Goal: Subscribe to service/newsletter

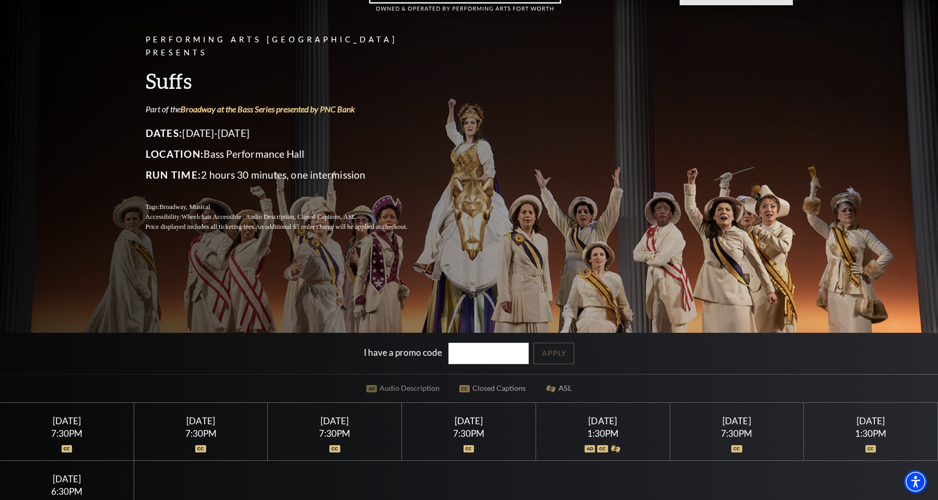
scroll to position [157, 0]
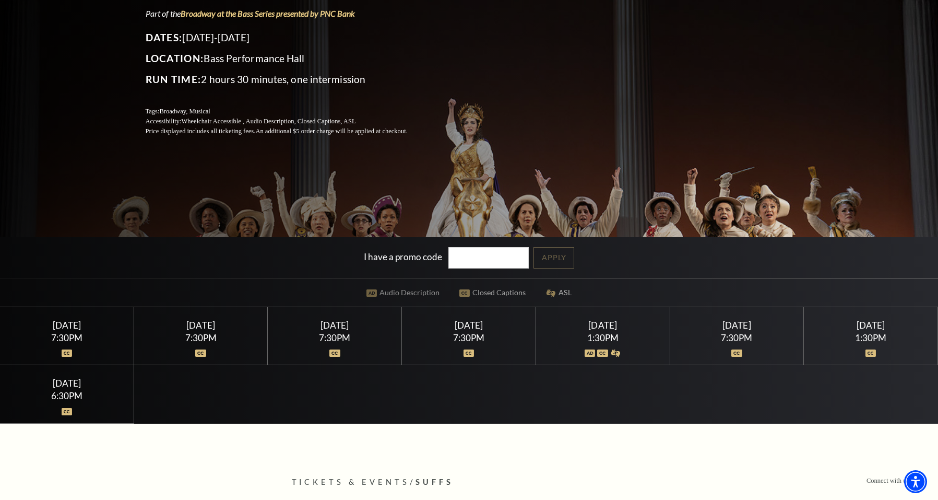
click at [69, 397] on div "6:30PM" at bounding box center [67, 395] width 109 height 9
click at [71, 387] on div "[DATE]" at bounding box center [67, 382] width 109 height 11
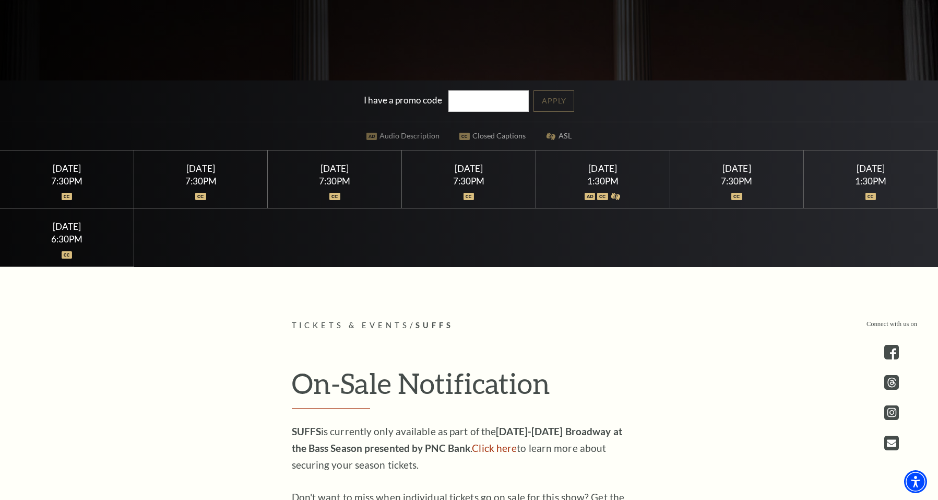
scroll to position [418, 0]
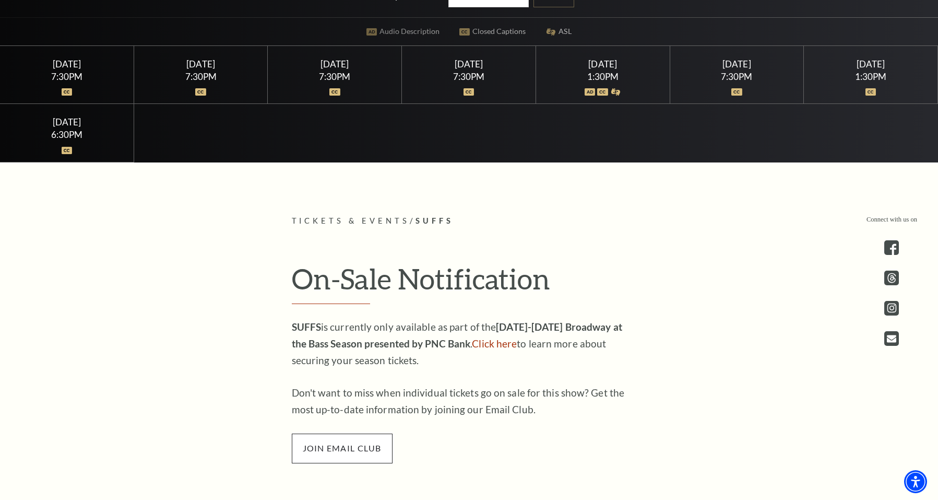
click at [339, 445] on span "join email club" at bounding box center [342, 447] width 101 height 29
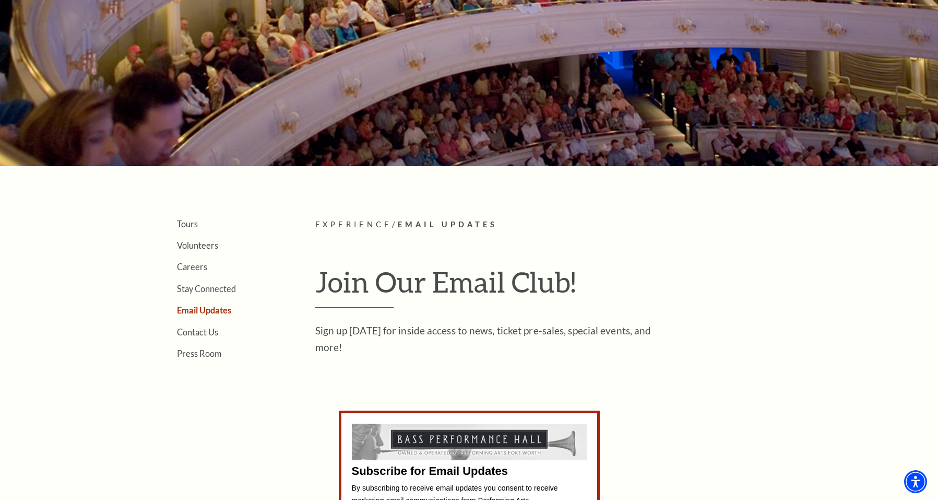
scroll to position [313, 0]
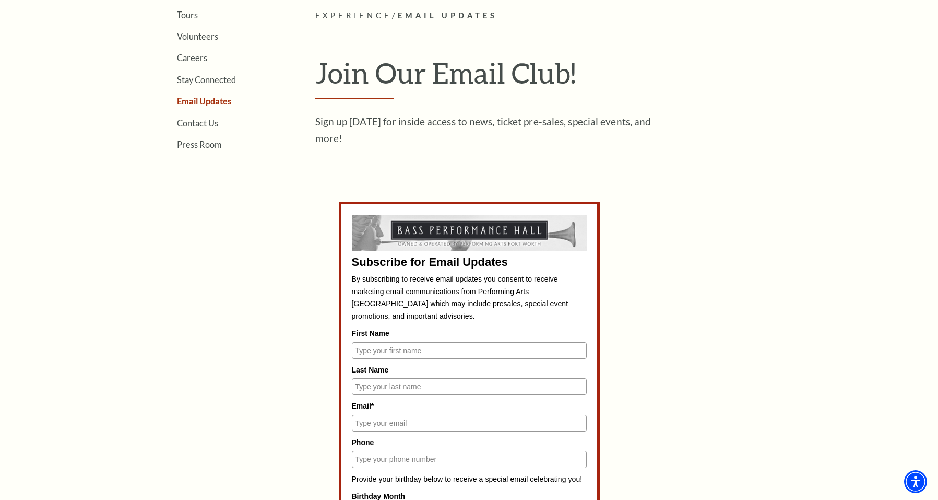
click at [393, 350] on input "First Name" at bounding box center [469, 350] width 235 height 17
type input "[PERSON_NAME]"
type input "[EMAIL_ADDRESS][DOMAIN_NAME]"
type input "2536828227"
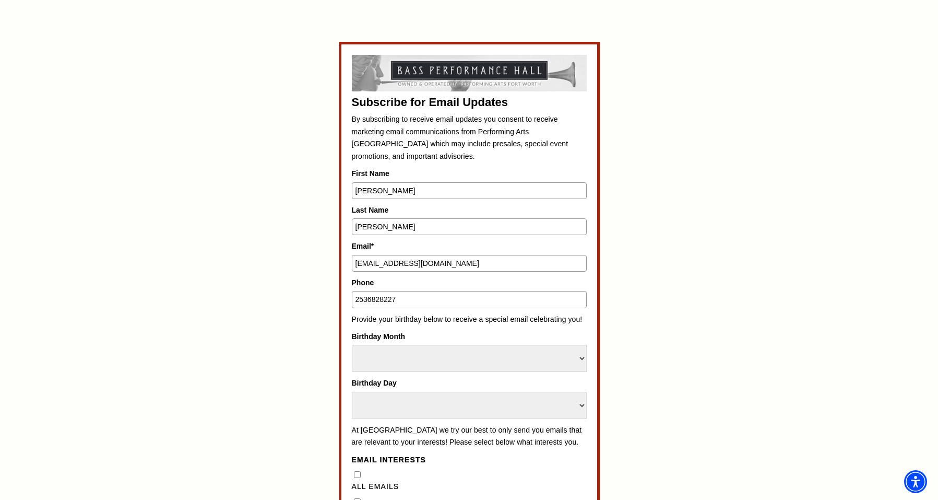
scroll to position [522, 0]
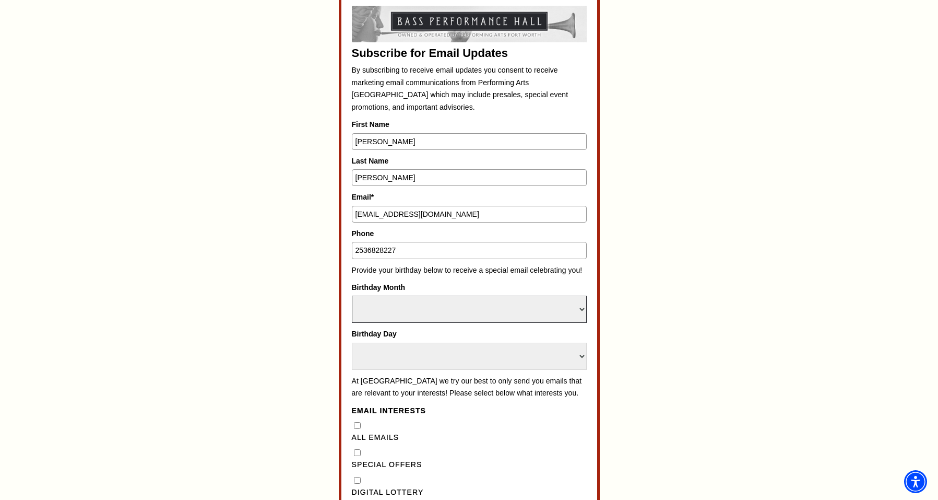
click at [395, 310] on select "Select Month January February March April May June July August September Octobe…" at bounding box center [469, 308] width 235 height 27
select select "February"
click at [352, 295] on select "Select Month January February March April May June July August September Octobe…" at bounding box center [469, 308] width 235 height 27
click at [380, 338] on label "Birthday Day" at bounding box center [469, 333] width 235 height 11
click at [380, 342] on select "Select Day 1 2 3 4 5 6 7 8 9 10 11 12 13 14 15 16 17 18 19 20 21 22 23 24 25 26…" at bounding box center [469, 355] width 235 height 27
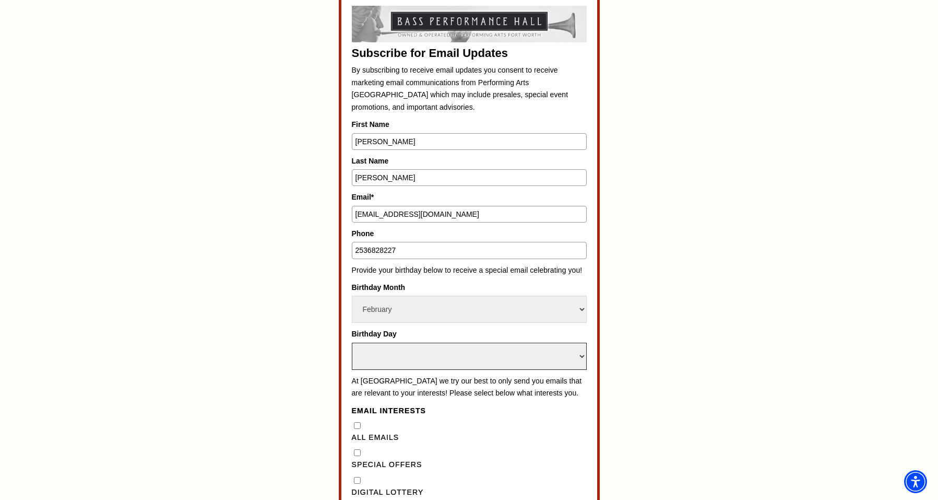
click at [380, 356] on select "Select Day 1 2 3 4 5 6 7 8 9 10 11 12 13 14 15 16 17 18 19 20 21 22 23 24 25 26…" at bounding box center [469, 355] width 235 height 27
select select "13"
click at [352, 342] on select "Select Day 1 2 3 4 5 6 7 8 9 10 11 12 13 14 15 16 17 18 19 20 21 22 23 24 25 26…" at bounding box center [469, 355] width 235 height 27
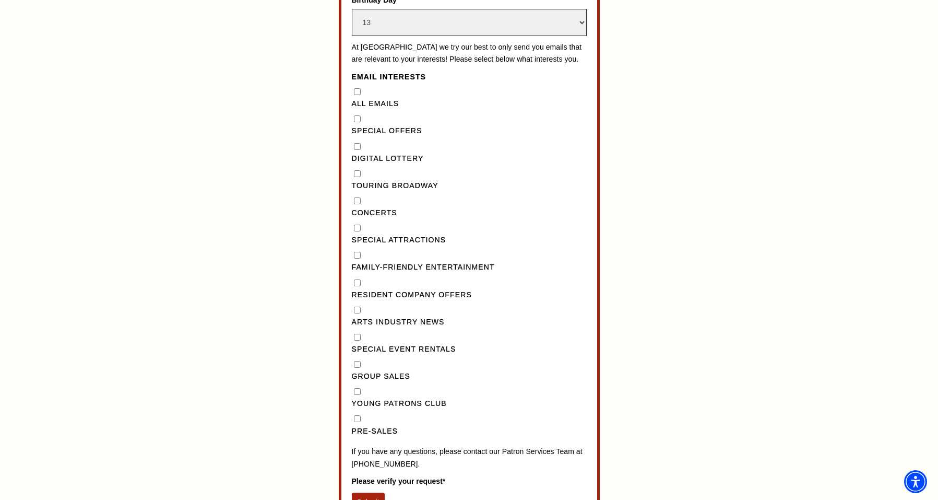
scroll to position [940, 0]
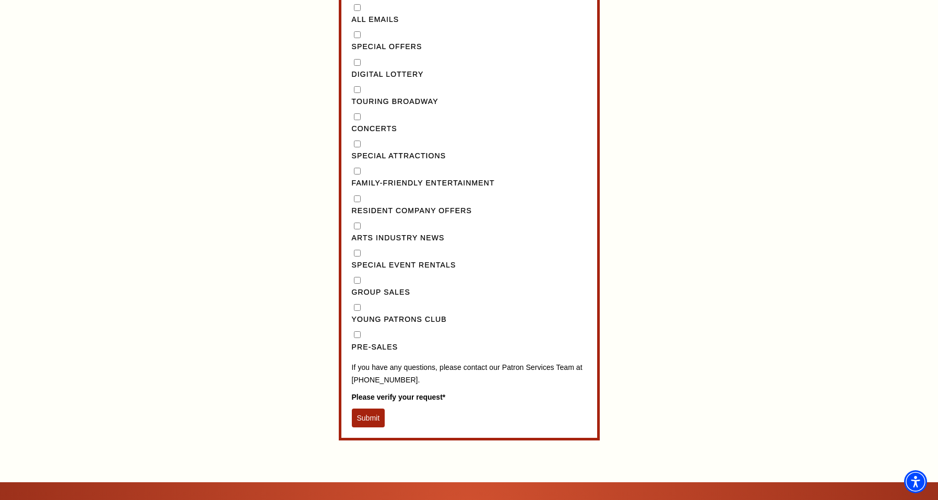
click at [358, 338] on input "Pre-Sales" at bounding box center [357, 334] width 7 height 7
checkbox input "true"
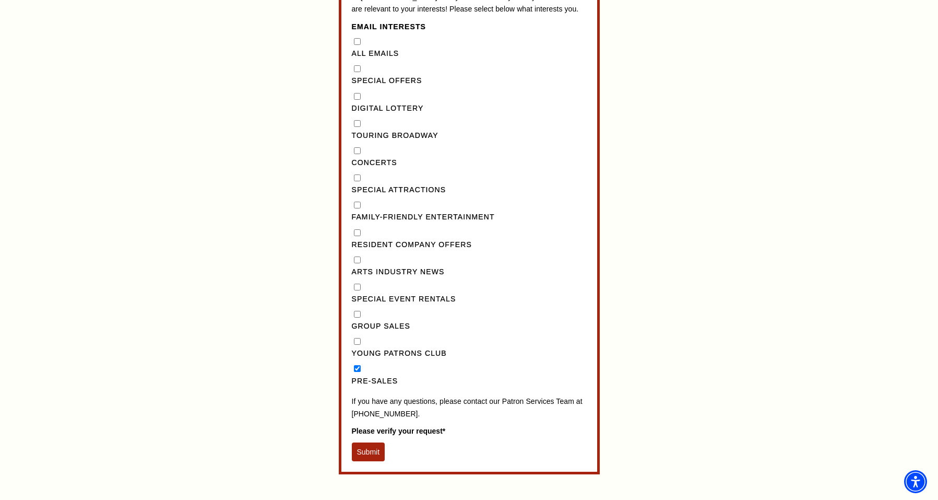
scroll to position [887, 0]
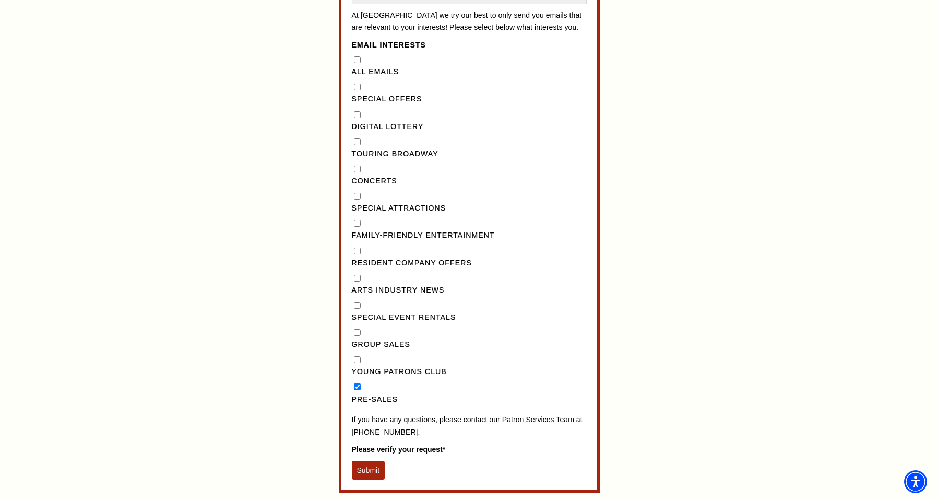
click at [357, 95] on div "Special Offers" at bounding box center [469, 93] width 235 height 24
click at [356, 90] on "] "Special Offers" at bounding box center [357, 87] width 7 height 7
checkbox "] "true"
click at [356, 145] on Broadway"] "Touring Broadway" at bounding box center [357, 141] width 7 height 7
checkbox Broadway"] "true"
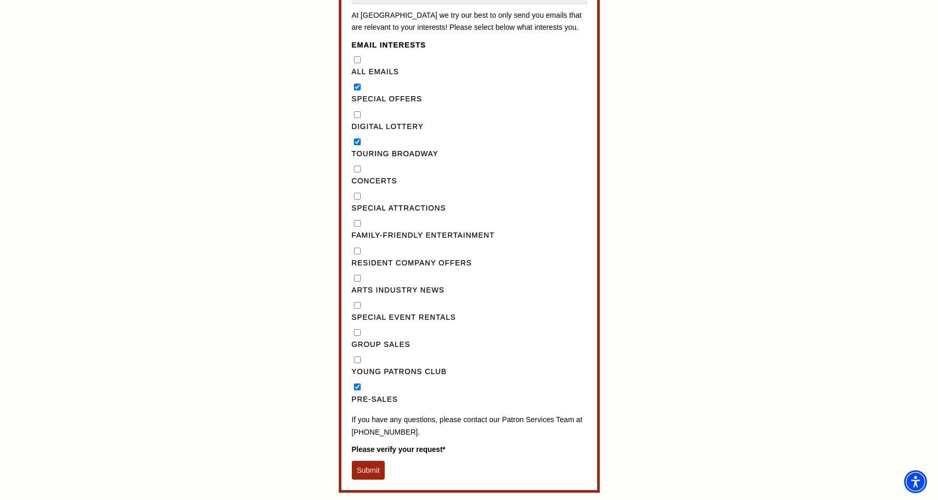
click at [375, 479] on button "Submit" at bounding box center [368, 469] width 33 height 19
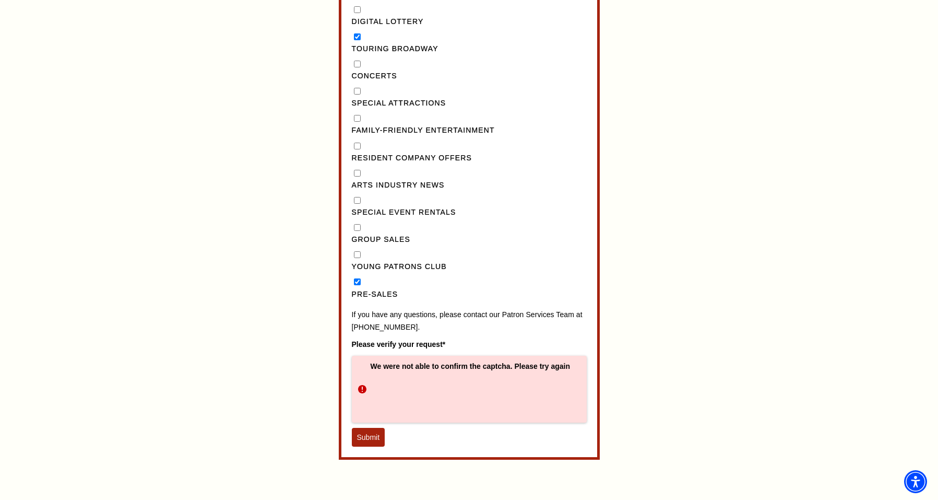
scroll to position [1044, 0]
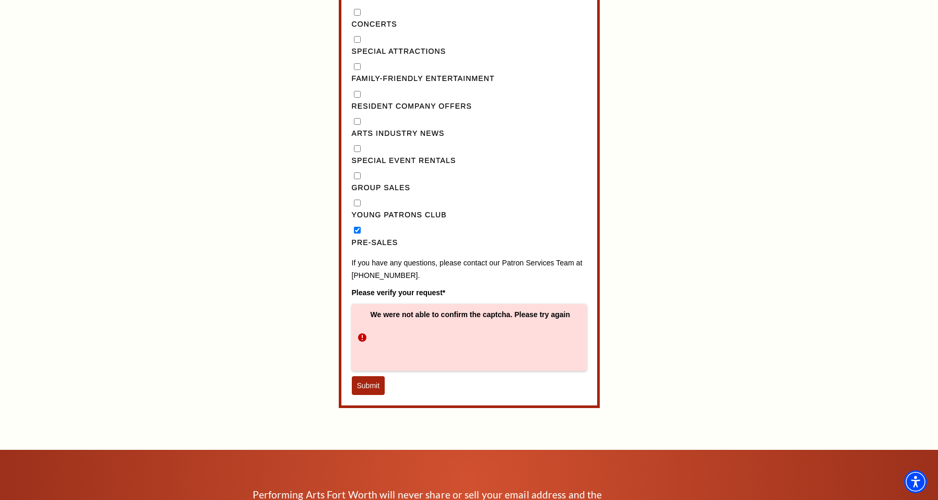
click at [376, 395] on button "Submit" at bounding box center [368, 385] width 33 height 19
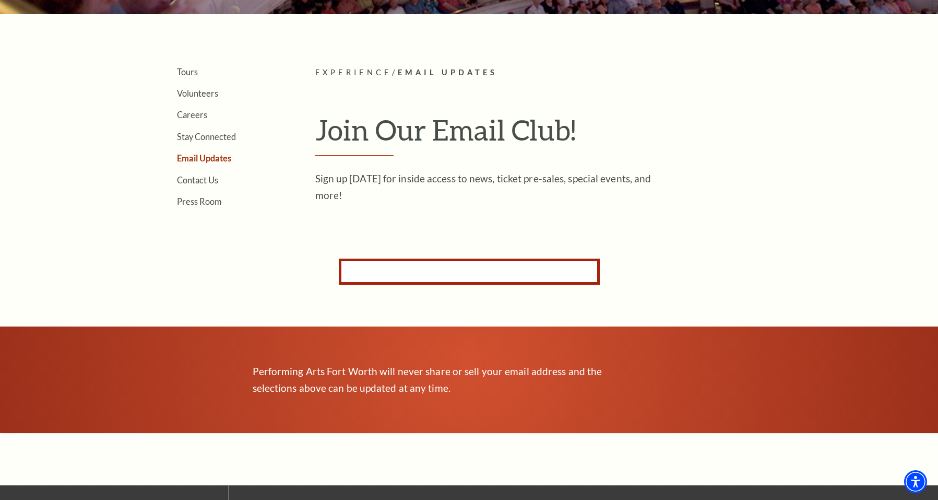
scroll to position [144, 0]
